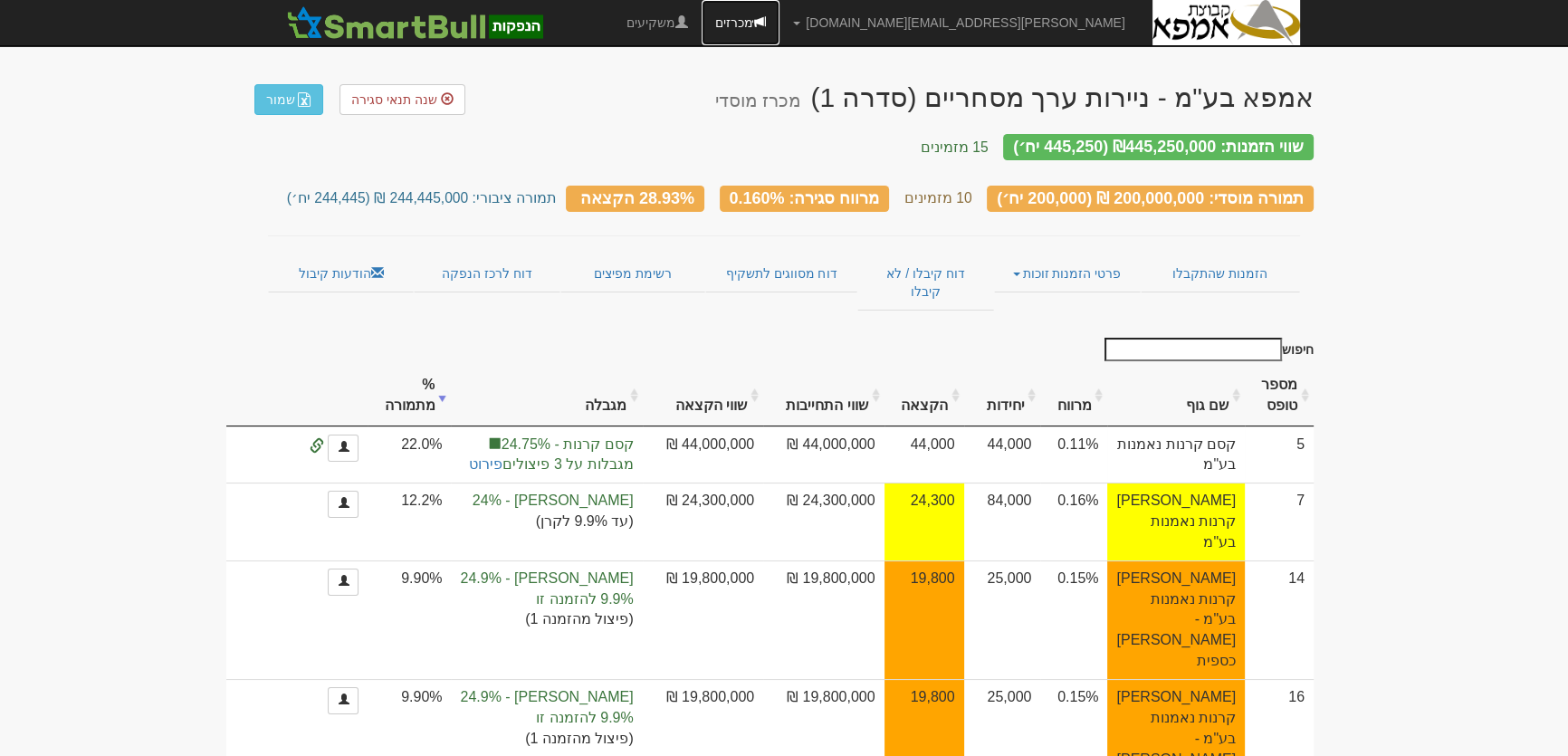
click at [780, 18] on link "מכרזים" at bounding box center [741, 23] width 78 height 46
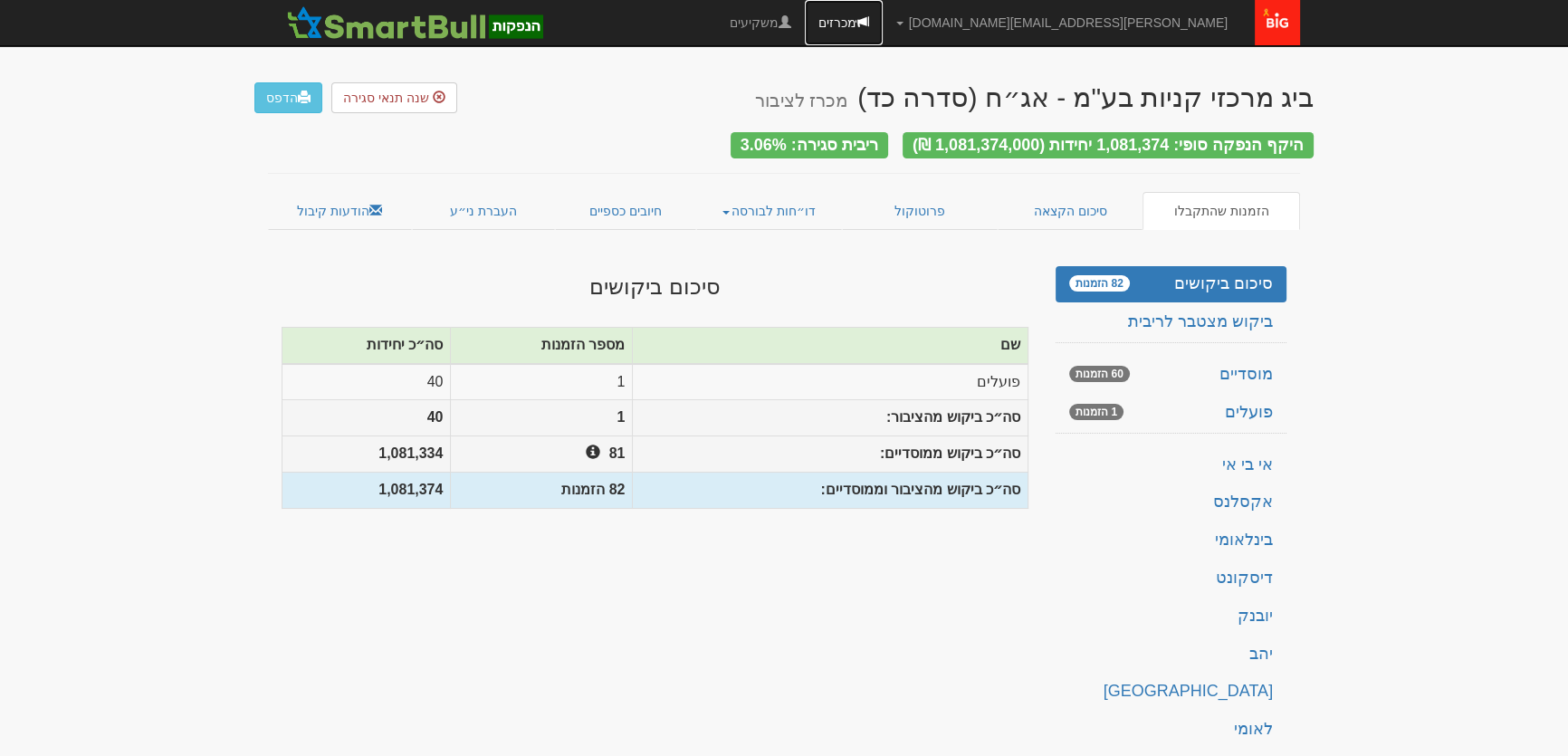
click at [883, 27] on link "מכרזים" at bounding box center [843, 23] width 78 height 46
